Goal: Information Seeking & Learning: Learn about a topic

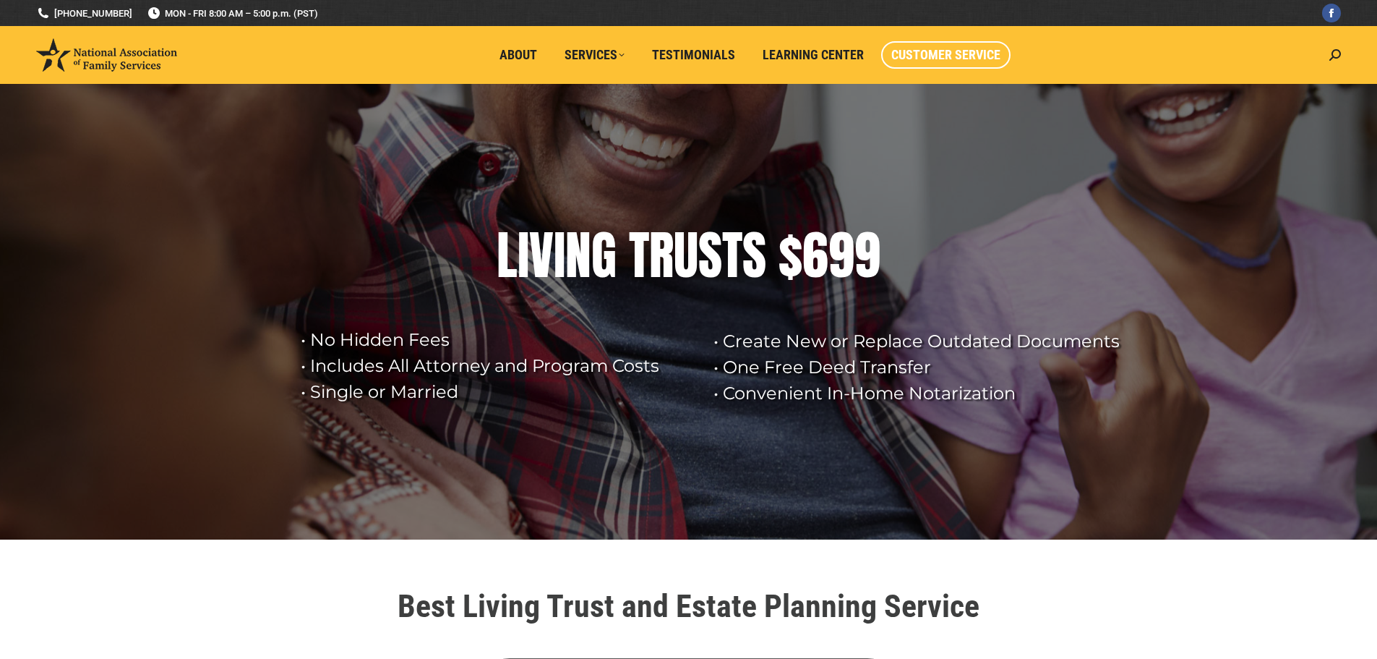
click at [954, 59] on span "Customer Service" at bounding box center [946, 55] width 109 height 16
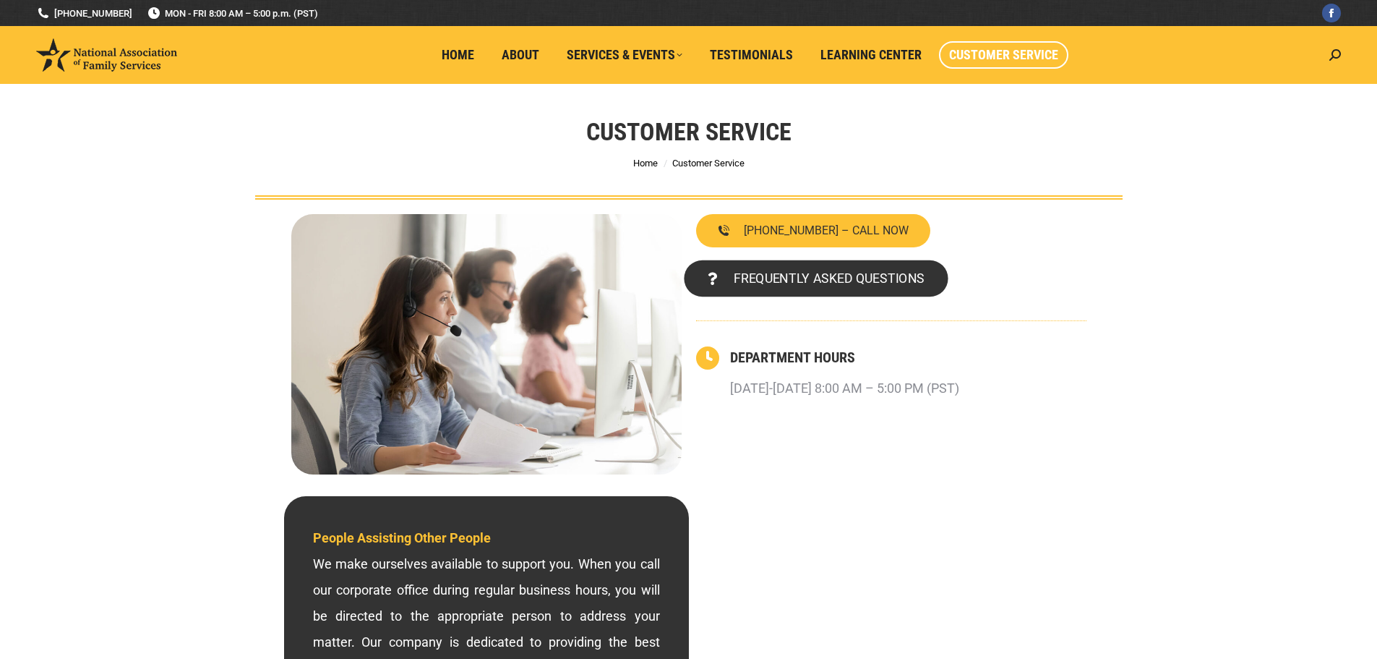
click at [851, 279] on span "FREQUENTLY ASKED QUESTIONS" at bounding box center [828, 278] width 191 height 13
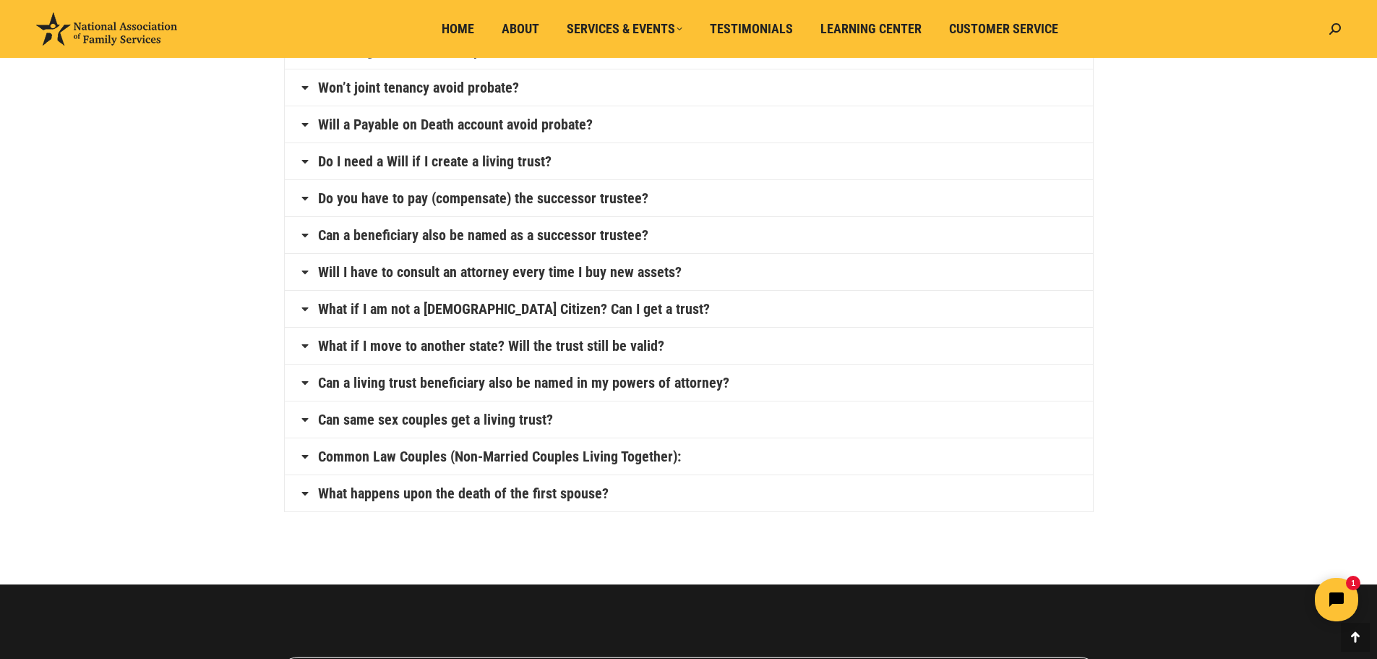
scroll to position [665, 0]
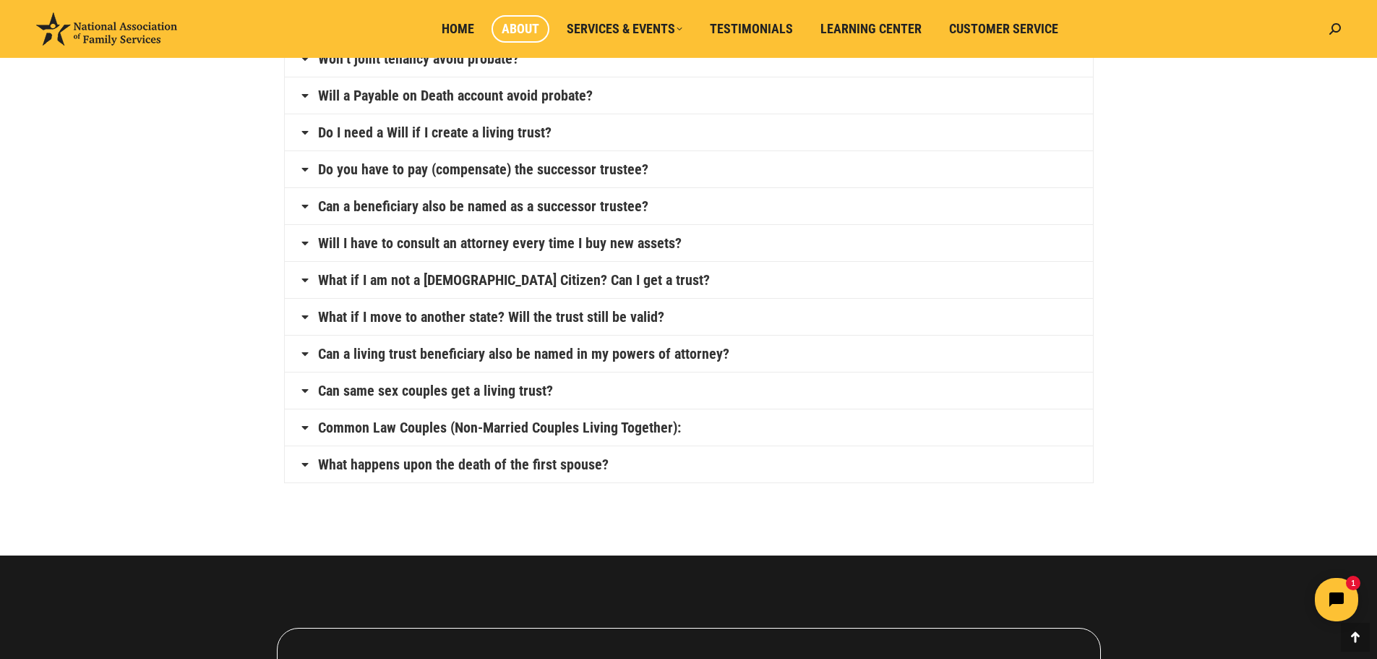
click at [523, 30] on span "About" at bounding box center [521, 29] width 38 height 16
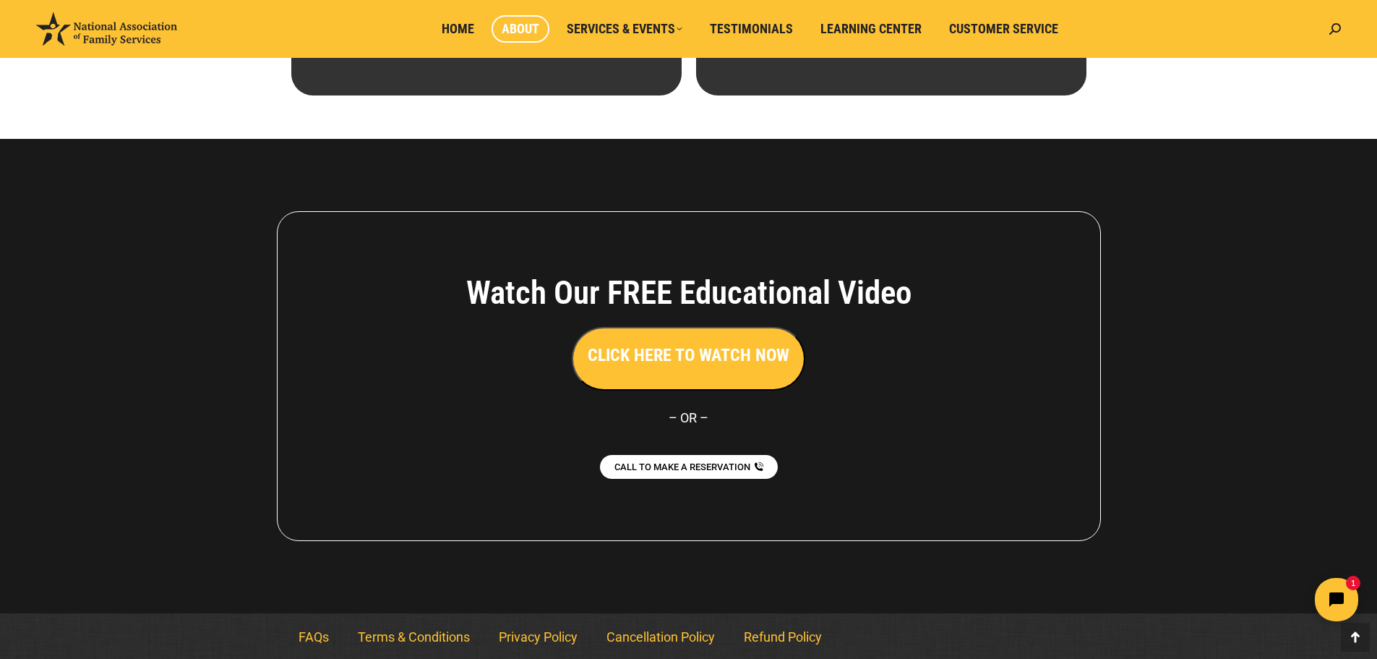
scroll to position [994, 0]
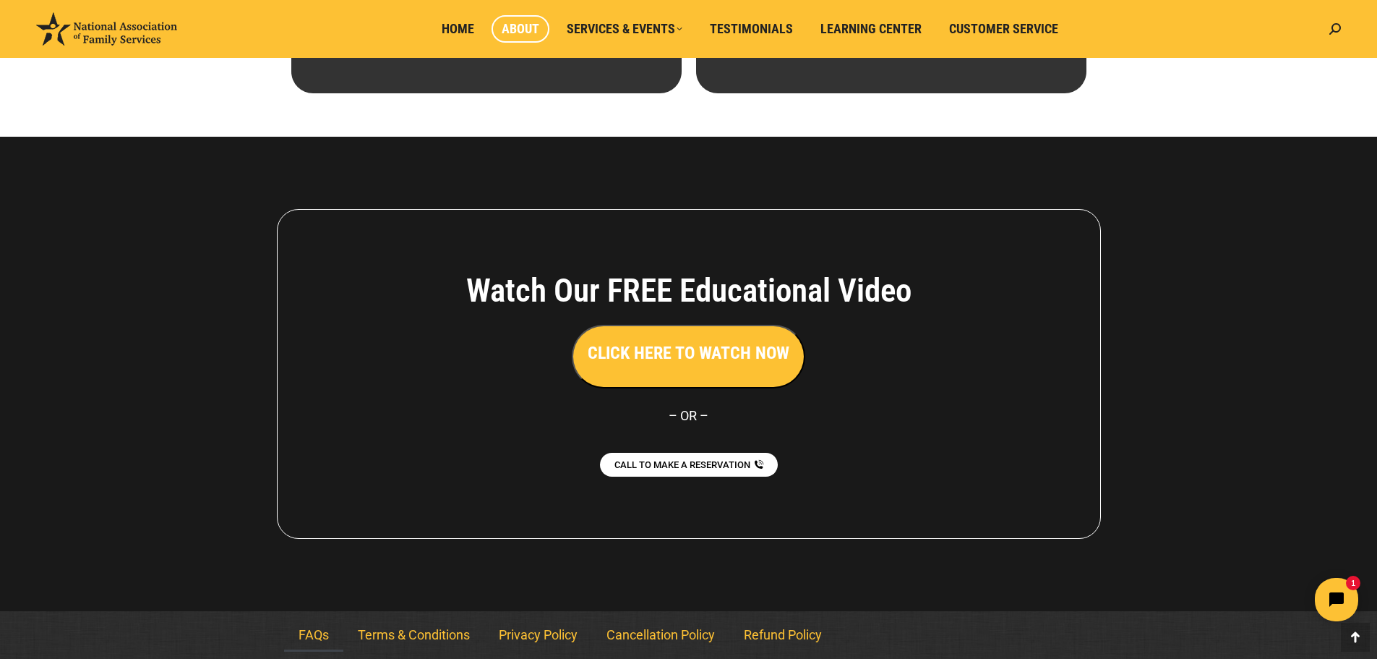
click at [314, 632] on link "FAQs" at bounding box center [313, 634] width 59 height 33
click at [790, 630] on link "Refund Policy" at bounding box center [783, 634] width 107 height 33
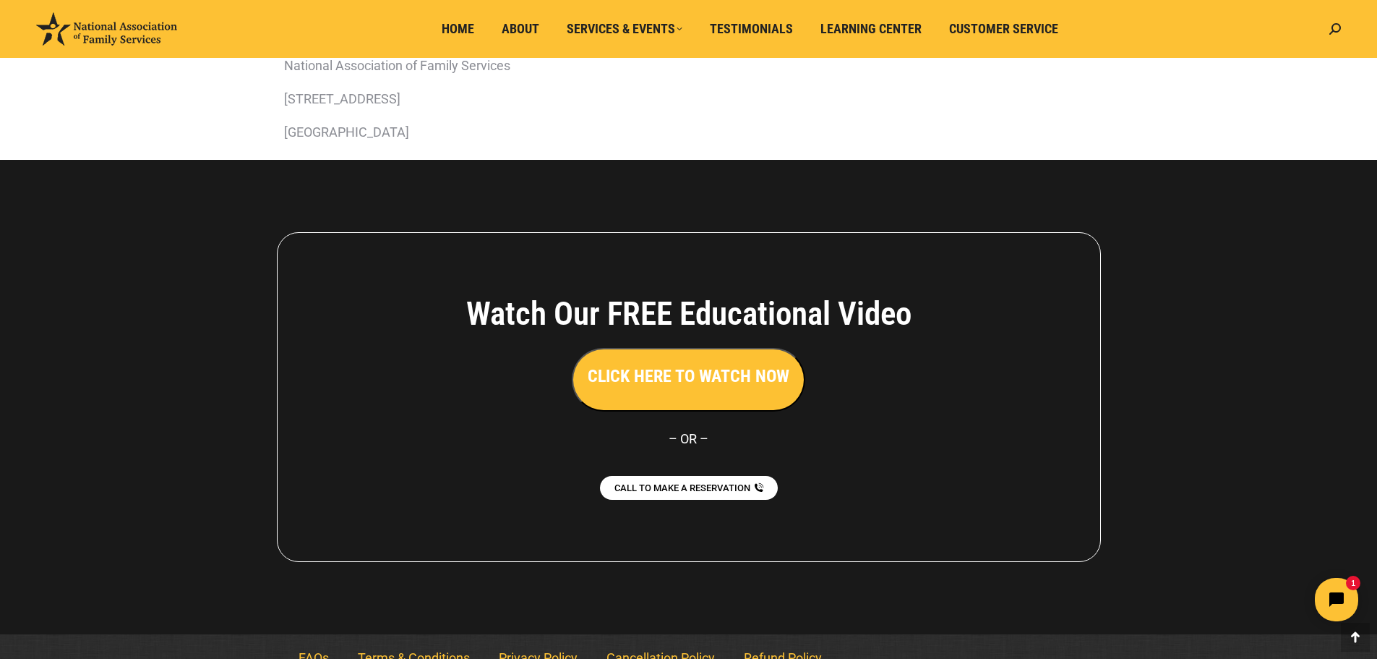
scroll to position [592, 0]
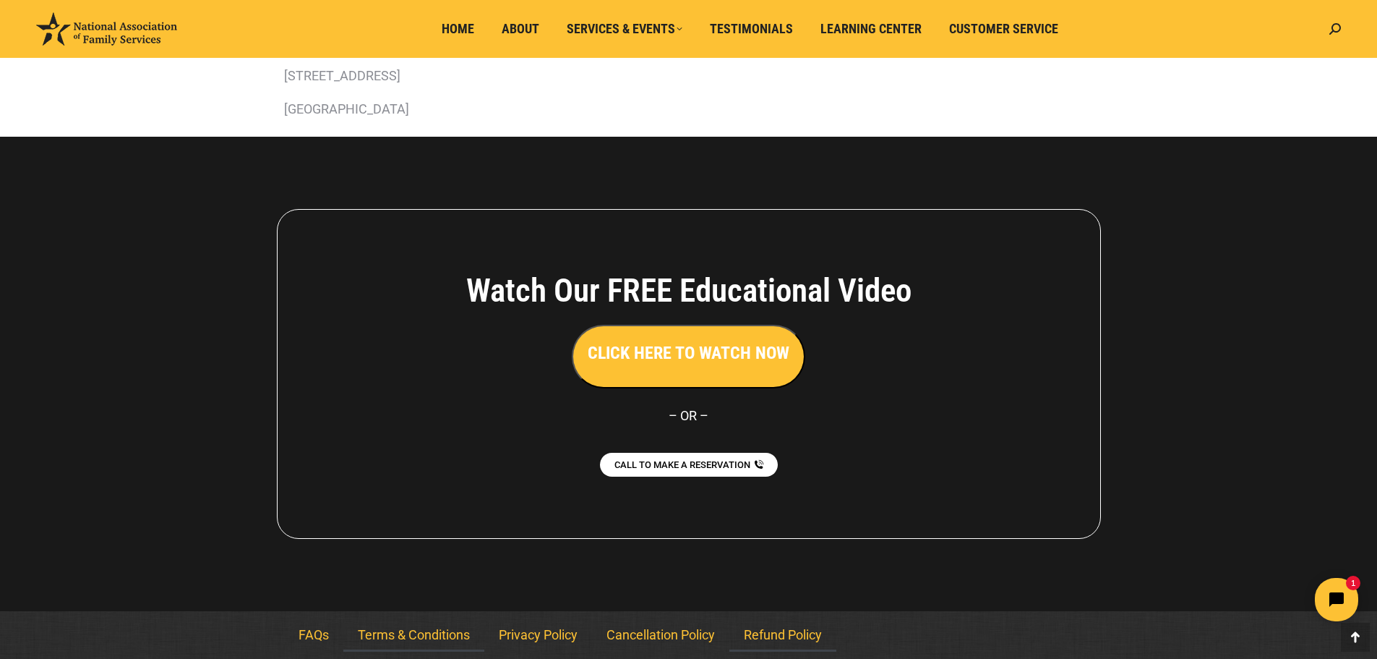
click at [416, 636] on link "Terms & Conditions" at bounding box center [413, 634] width 141 height 33
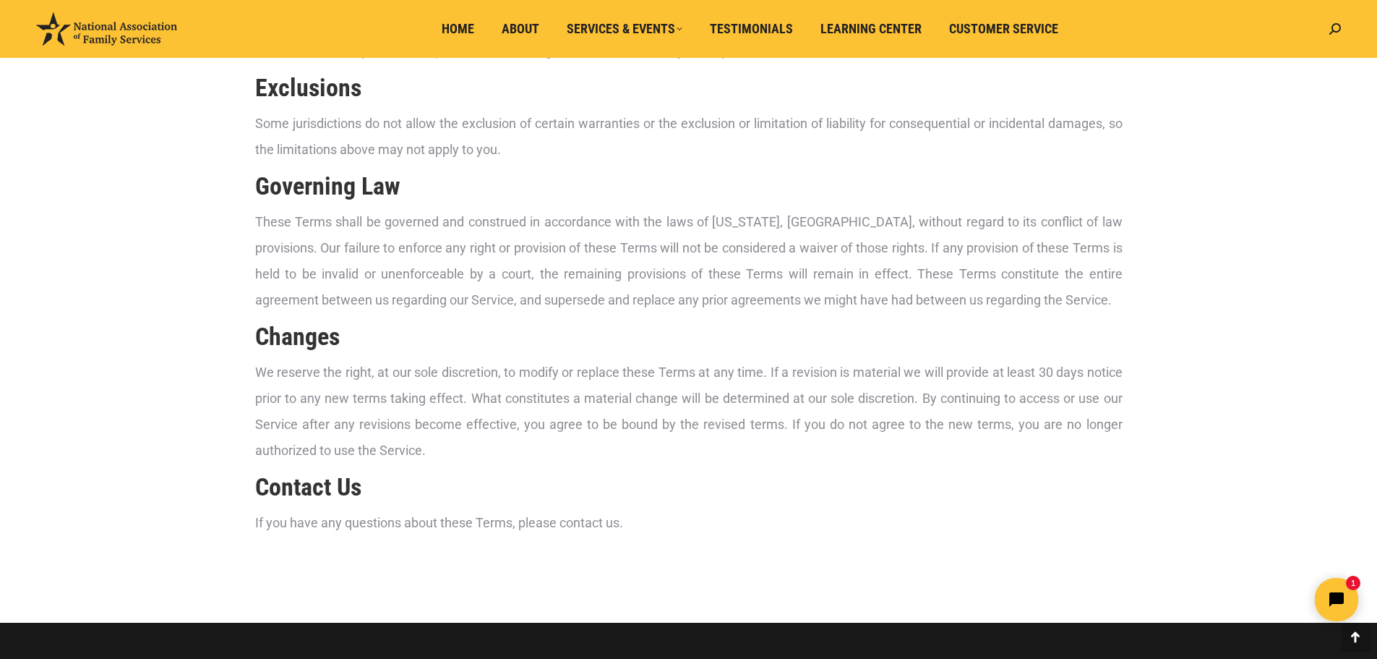
scroll to position [2111, 0]
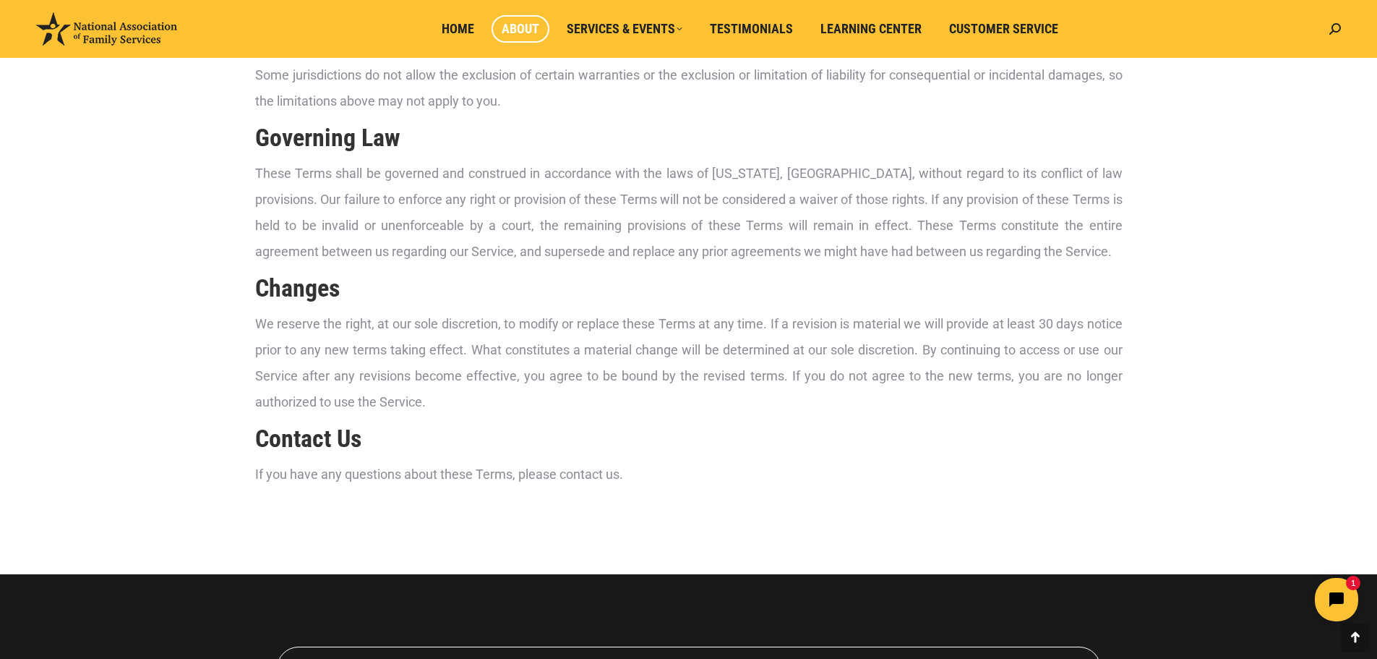
click at [519, 30] on span "About" at bounding box center [521, 29] width 38 height 16
